Goal: Navigation & Orientation: Find specific page/section

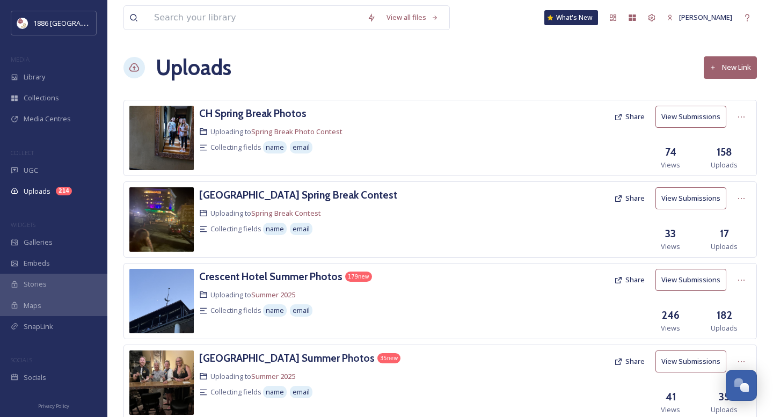
scroll to position [88, 0]
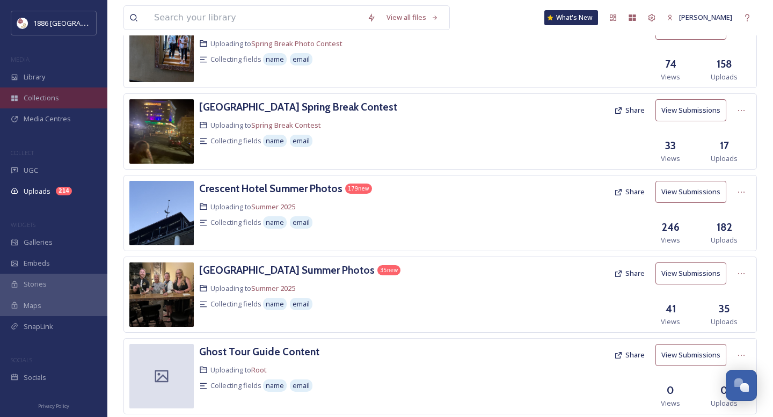
click at [36, 101] on span "Collections" at bounding box center [41, 98] width 35 height 10
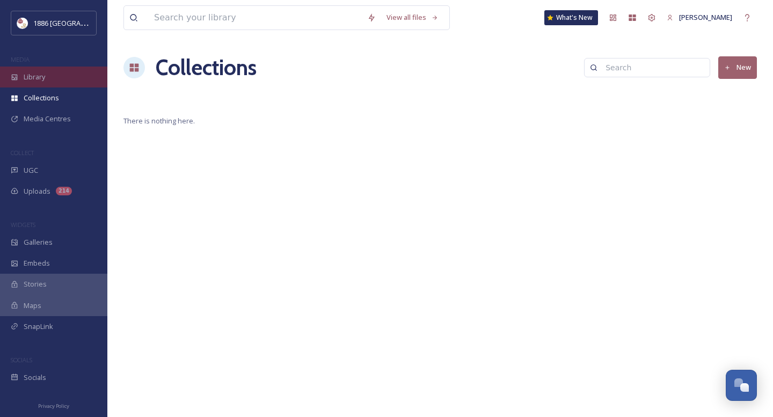
click at [62, 81] on div "Library" at bounding box center [53, 77] width 107 height 21
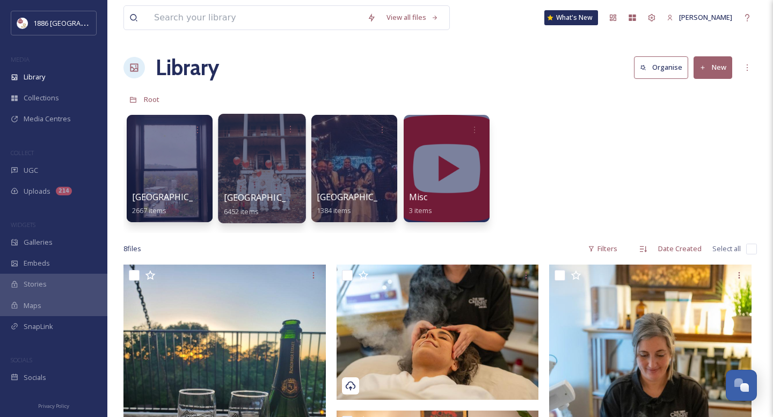
click at [274, 170] on div at bounding box center [262, 169] width 88 height 110
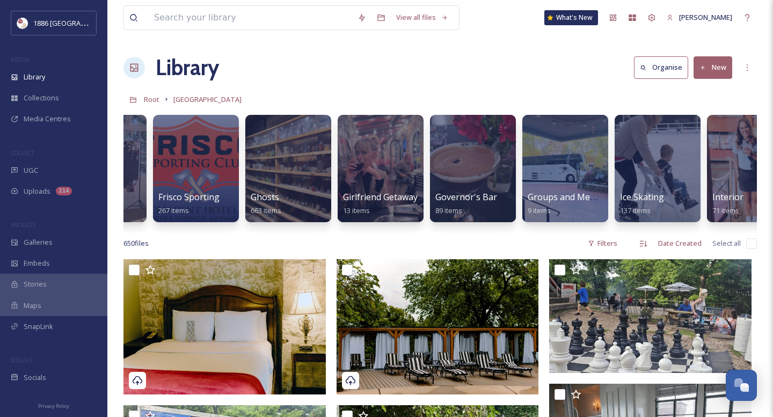
scroll to position [0, 953]
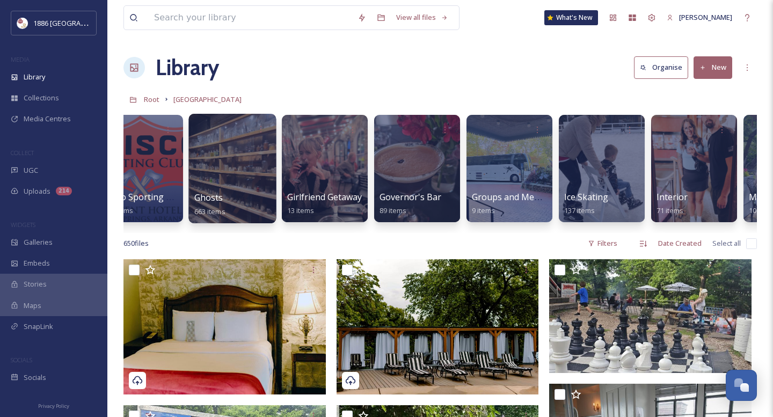
click at [246, 173] on div at bounding box center [232, 169] width 88 height 110
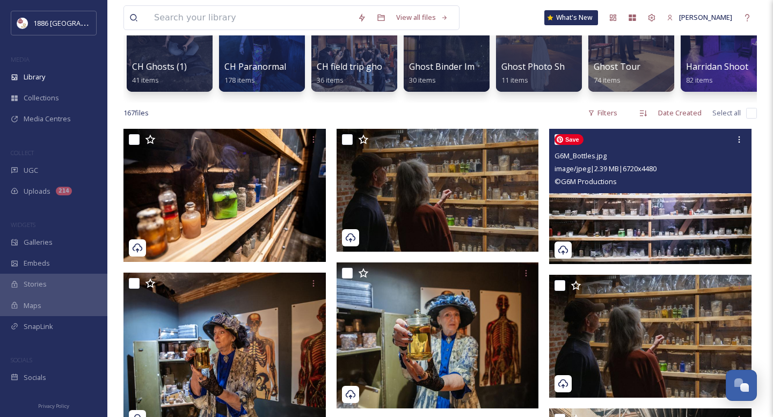
scroll to position [132, 0]
